Goal: Task Accomplishment & Management: Use online tool/utility

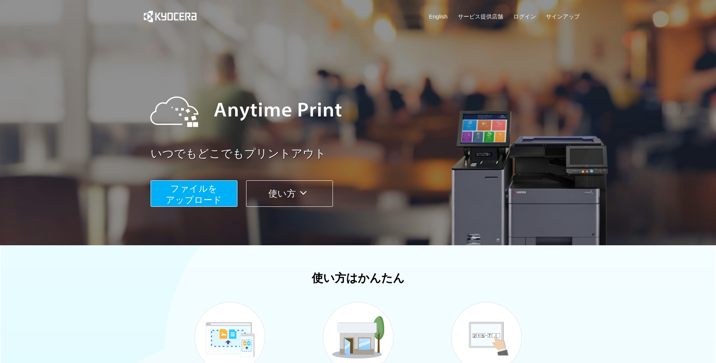
click at [197, 196] on span "ファイルを ​​アップロード" at bounding box center [194, 194] width 56 height 22
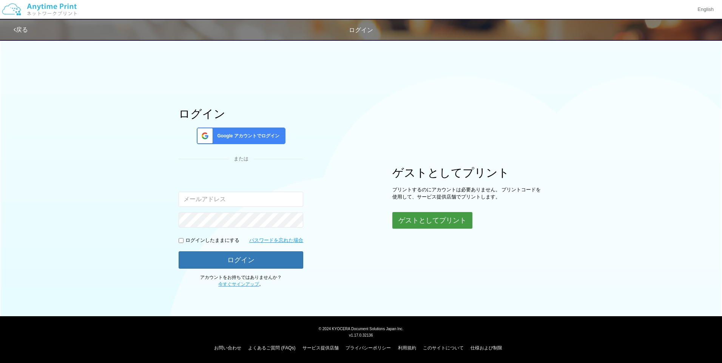
click at [445, 218] on button "ゲストとしてプリント" at bounding box center [432, 220] width 80 height 17
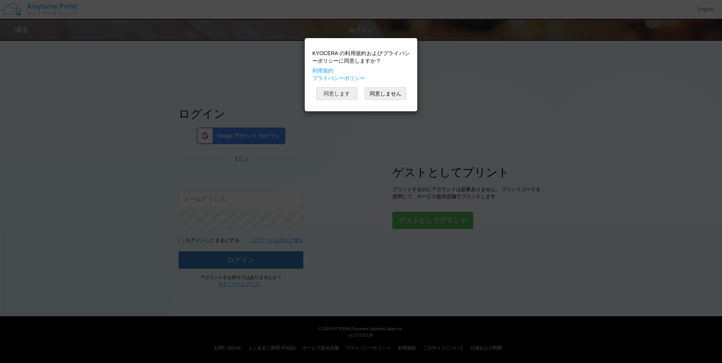
click at [338, 95] on button "同意します" at bounding box center [337, 93] width 42 height 13
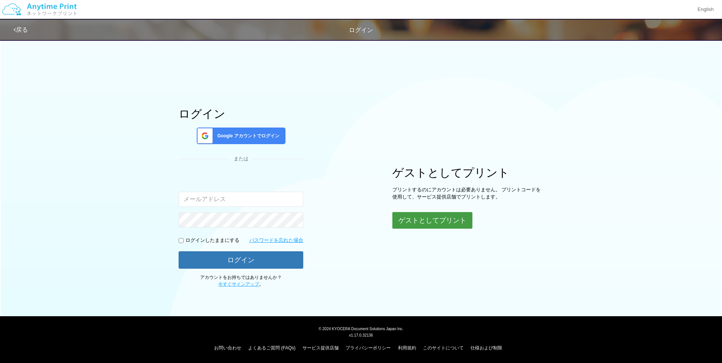
click at [446, 223] on button "ゲストとしてプリント" at bounding box center [432, 220] width 80 height 17
click at [364, 201] on div "ログイン Google アカウントでログイン または 入力されたメールアドレスまたはパスワードが正しくありません。 ログインしたままにする パスワードを忘れた…" at bounding box center [360, 161] width 453 height 252
click at [427, 216] on button "ゲストとしてプリント" at bounding box center [432, 220] width 80 height 17
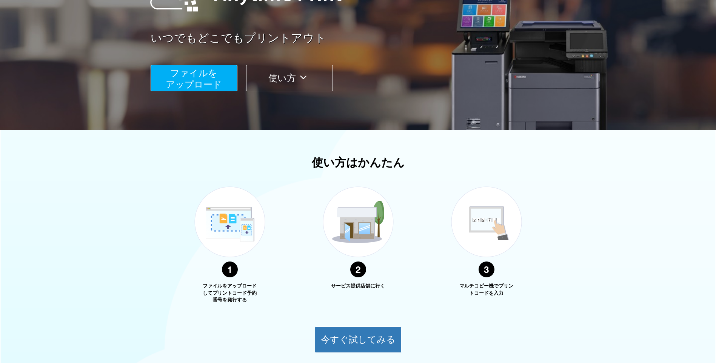
scroll to position [173, 0]
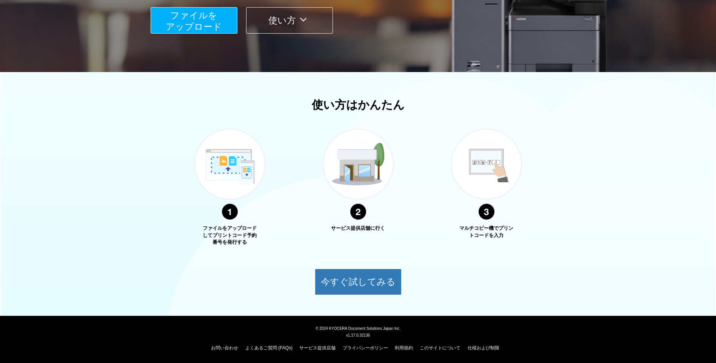
click at [207, 17] on span "ファイルを ​​アップロード" at bounding box center [194, 21] width 56 height 22
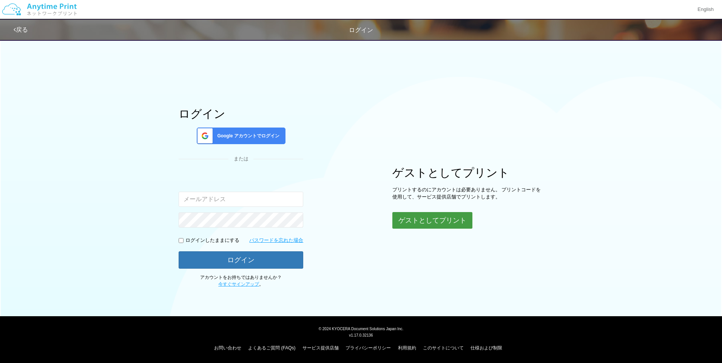
click at [450, 220] on button "ゲストとしてプリント" at bounding box center [432, 220] width 80 height 17
click at [421, 218] on button "ゲストとしてプリント" at bounding box center [432, 220] width 80 height 17
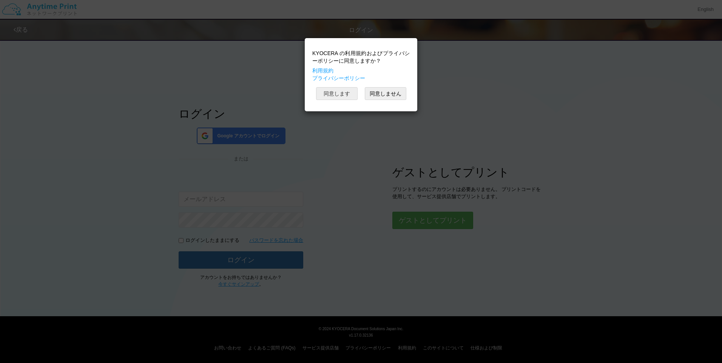
click at [346, 94] on button "同意します" at bounding box center [337, 93] width 42 height 13
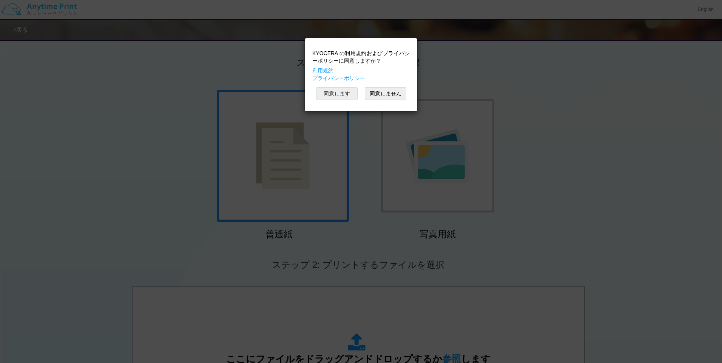
click at [337, 97] on button "同意します" at bounding box center [337, 93] width 42 height 13
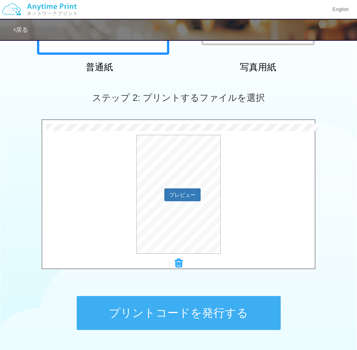
scroll to position [224, 0]
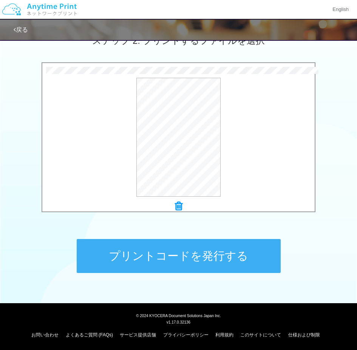
click at [104, 271] on button "プリントコードを発行する" at bounding box center [179, 256] width 204 height 34
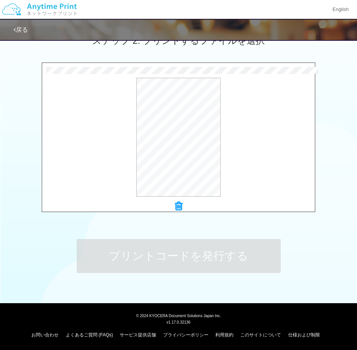
scroll to position [0, 0]
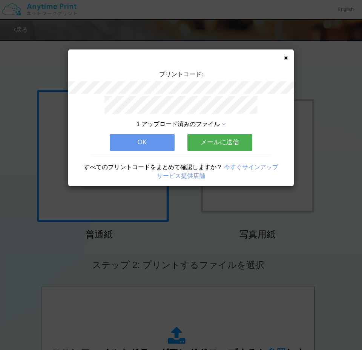
click at [284, 55] on div "プリントコード: 1 アップロード済みのファイル OK メールに送信 すべてのプリントコードをまとめて確認しますか？ 今すぐサインアップ サービス提供店舗" at bounding box center [181, 117] width 226 height 137
click at [285, 58] on icon at bounding box center [286, 57] width 4 height 5
